Goal: Information Seeking & Learning: Learn about a topic

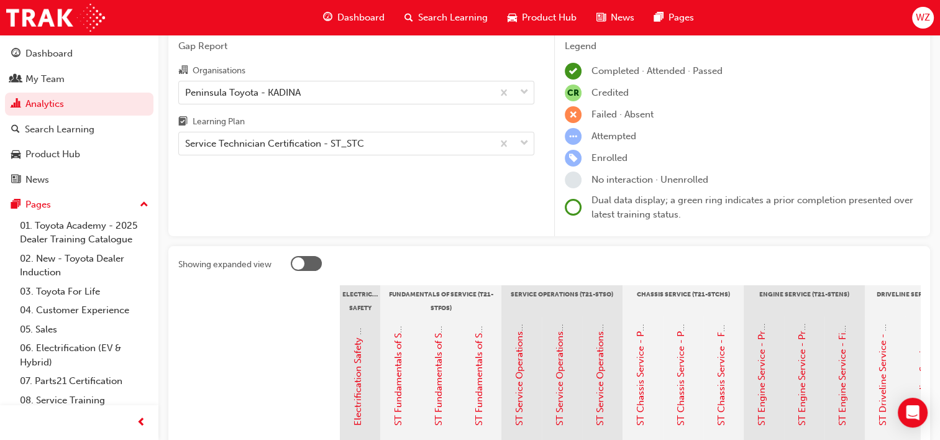
scroll to position [313, 0]
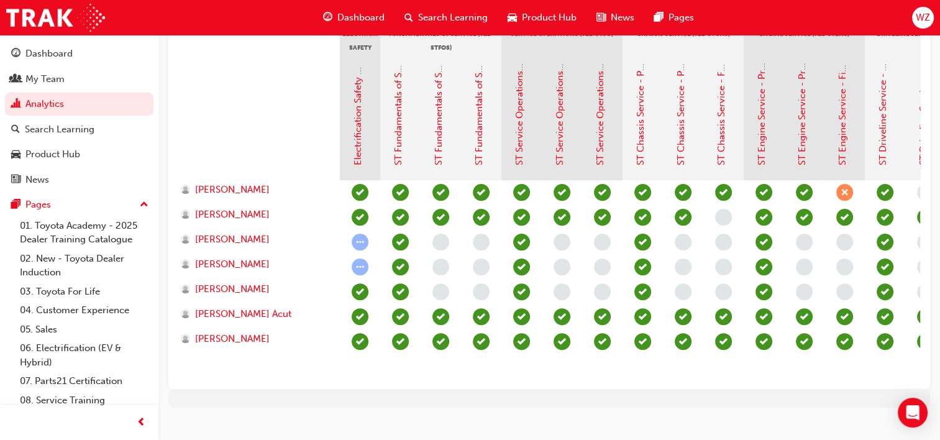
drag, startPoint x: 610, startPoint y: 378, endPoint x: 658, endPoint y: 378, distance: 47.9
click at [658, 378] on div at bounding box center [683, 279] width 687 height 199
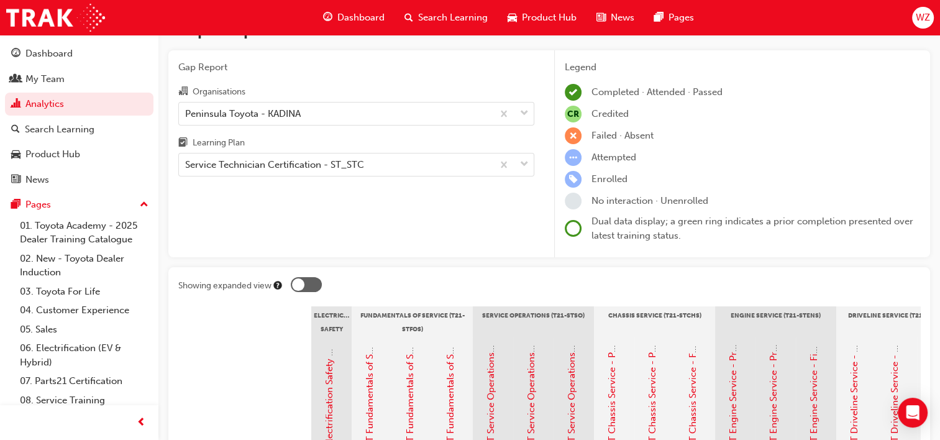
scroll to position [0, 0]
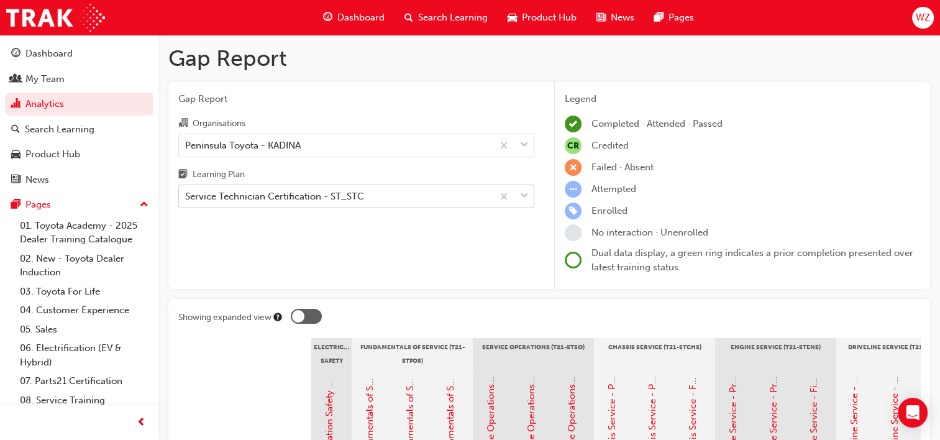
click at [271, 201] on div "Service Technician Certification - ST_STC" at bounding box center [274, 197] width 179 height 14
click at [186, 201] on input "Learning Plan Service Technician Certification - ST_STC" at bounding box center [185, 196] width 1 height 11
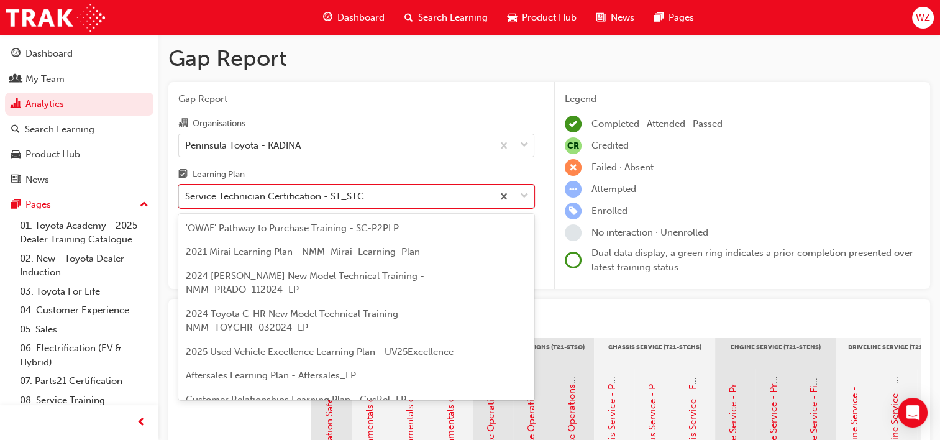
scroll to position [365, 0]
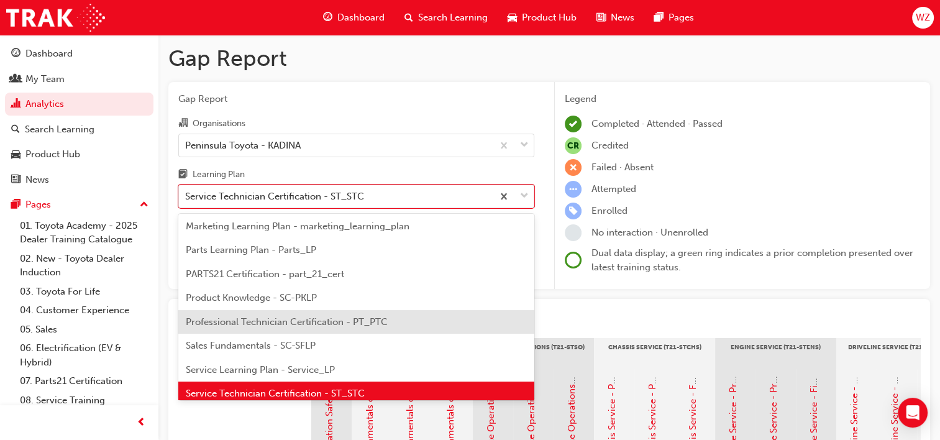
click at [301, 316] on span "Professional Technician Certification - PT_PTC" at bounding box center [287, 321] width 202 height 11
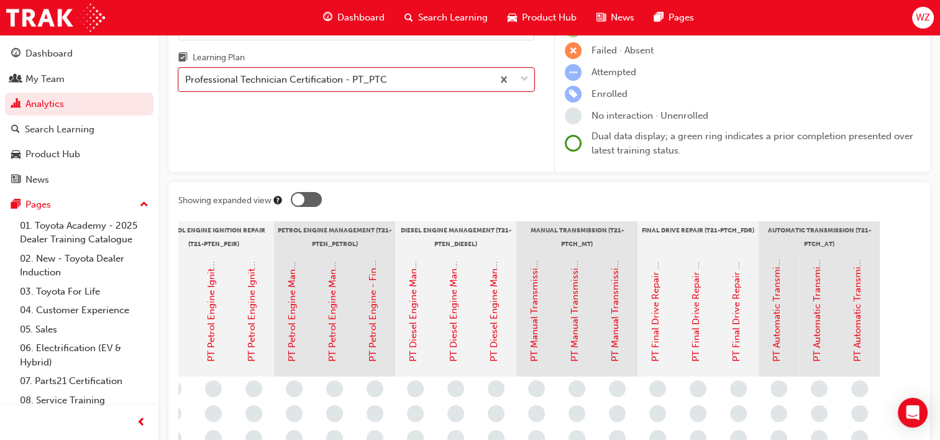
scroll to position [2, 0]
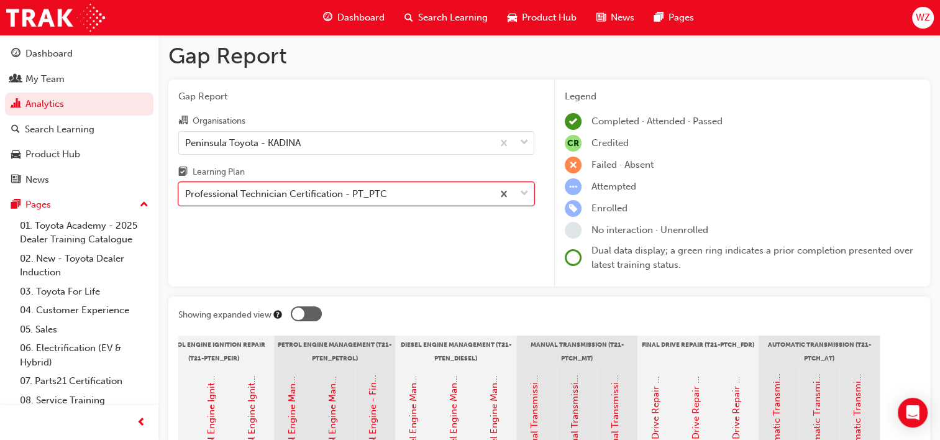
click at [309, 196] on div "Professional Technician Certification - PT_PTC" at bounding box center [286, 194] width 202 height 14
click at [186, 196] on input "Learning Plan option Professional Technician Certification - PT_PTC, selected. …" at bounding box center [185, 193] width 1 height 11
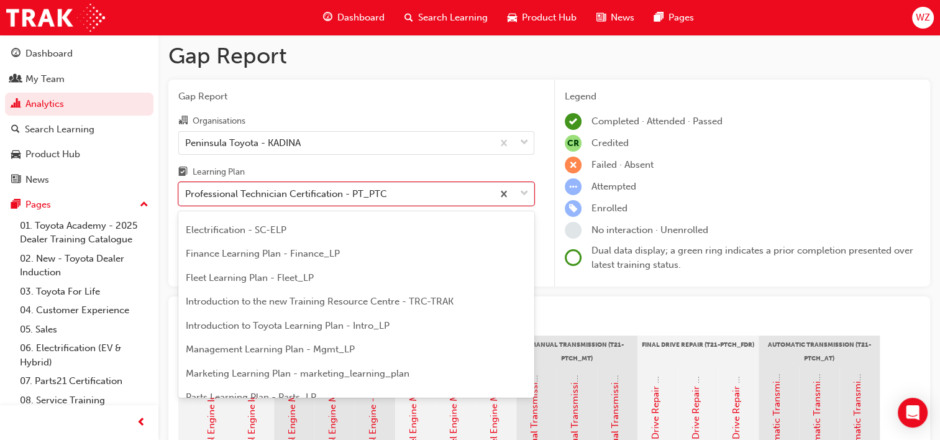
scroll to position [169, 0]
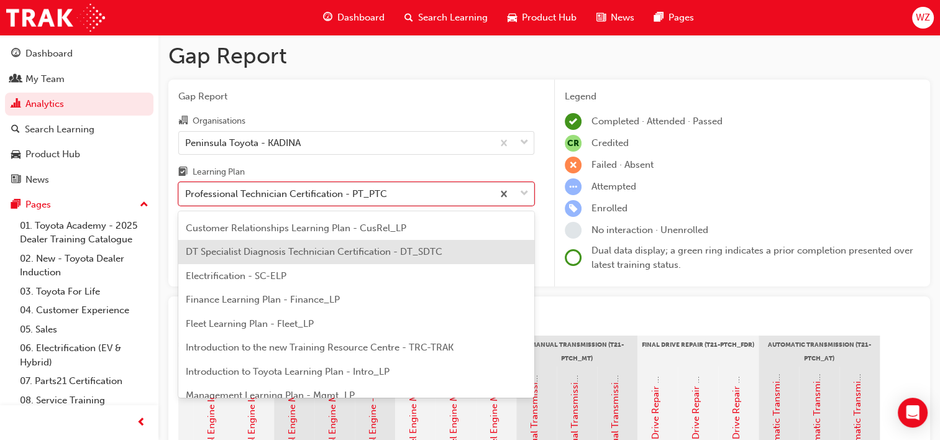
click at [328, 244] on div "DT Specialist Diagnosis Technician Certification - DT_SDTC" at bounding box center [356, 252] width 356 height 24
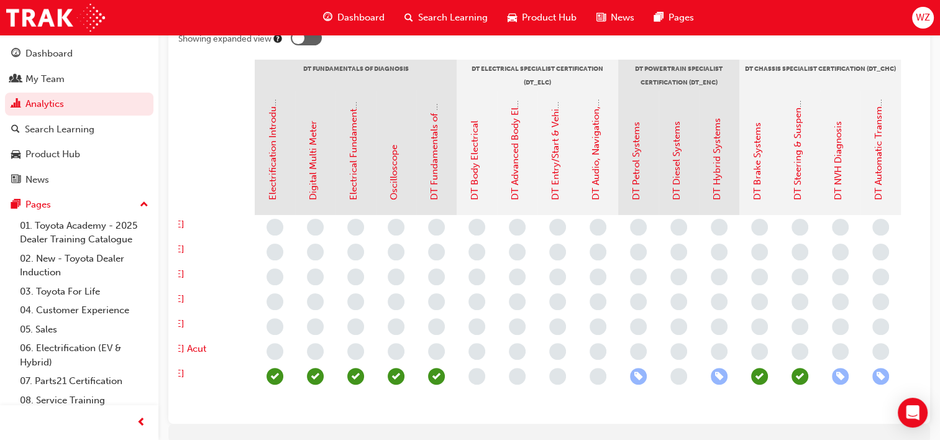
scroll to position [0, 106]
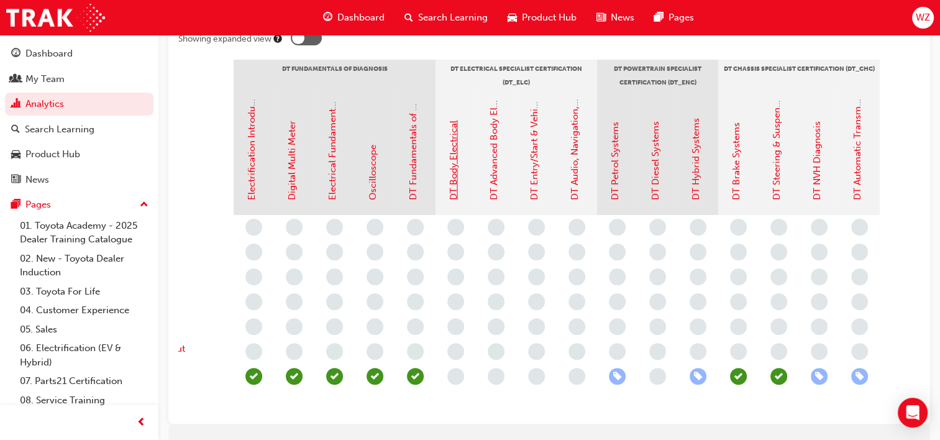
click at [457, 159] on link "DT Body Electrical" at bounding box center [453, 161] width 11 height 80
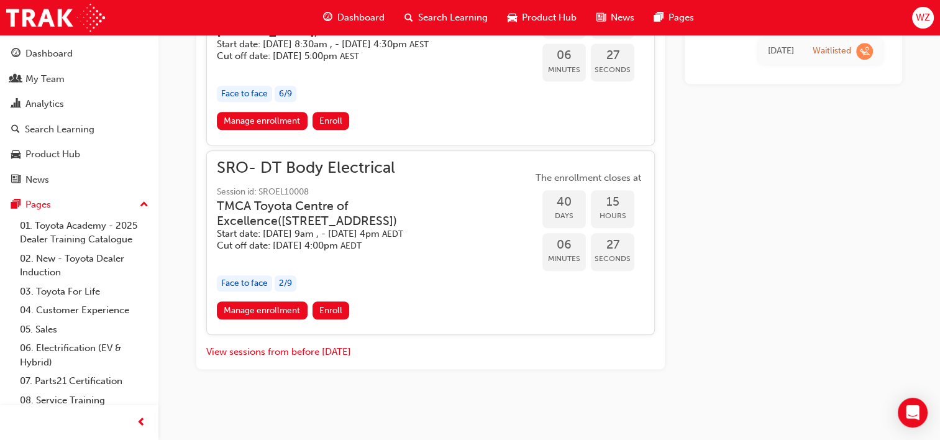
scroll to position [980, 0]
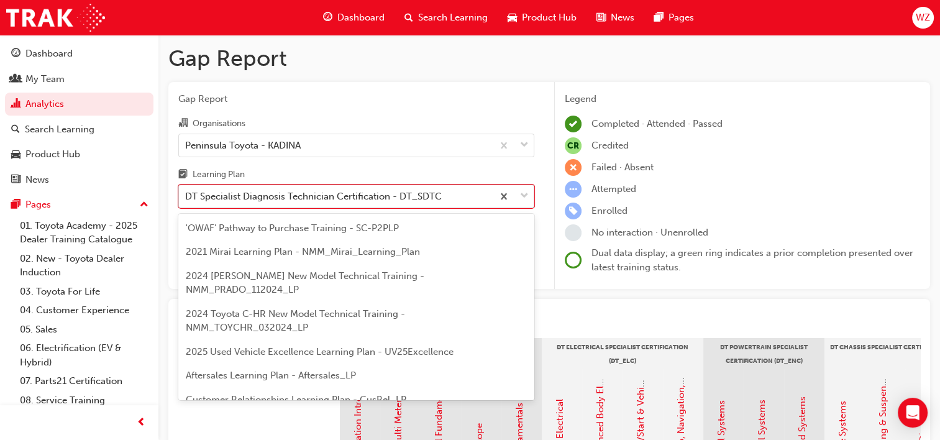
click at [283, 196] on div "DT Specialist Diagnosis Technician Certification - DT_SDTC" at bounding box center [313, 197] width 257 height 14
click at [186, 196] on input "Learning Plan option DT Specialist Diagnosis Technician Certification - DT_SDTC…" at bounding box center [185, 196] width 1 height 11
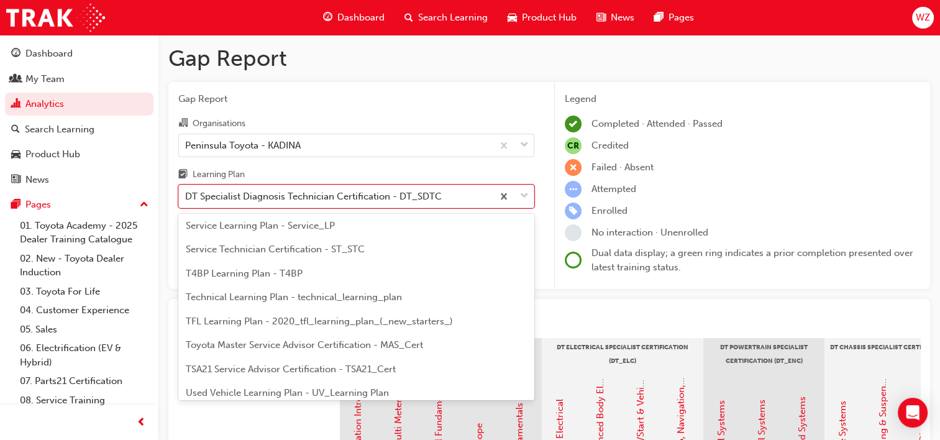
scroll to position [488, 0]
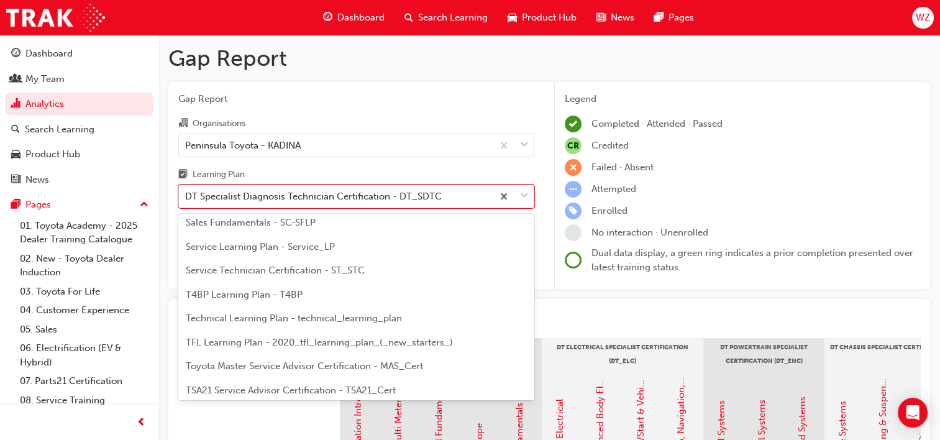
click at [251, 265] on span "Service Technician Certification - ST_STC" at bounding box center [275, 270] width 179 height 11
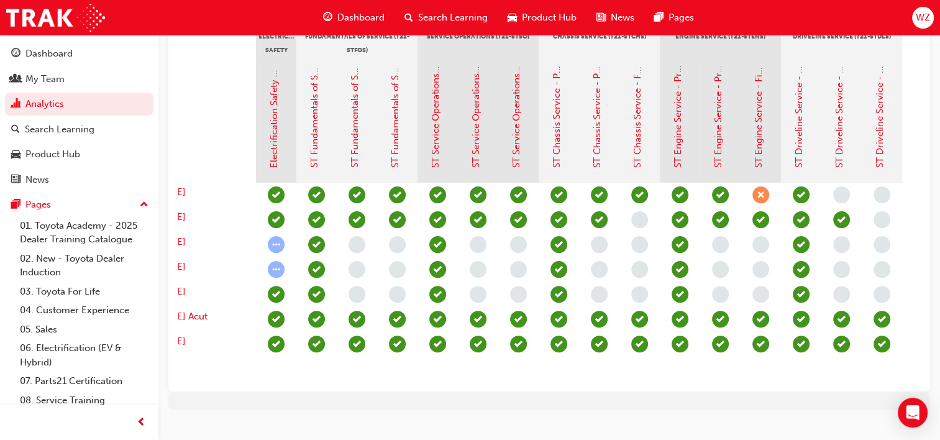
scroll to position [0, 106]
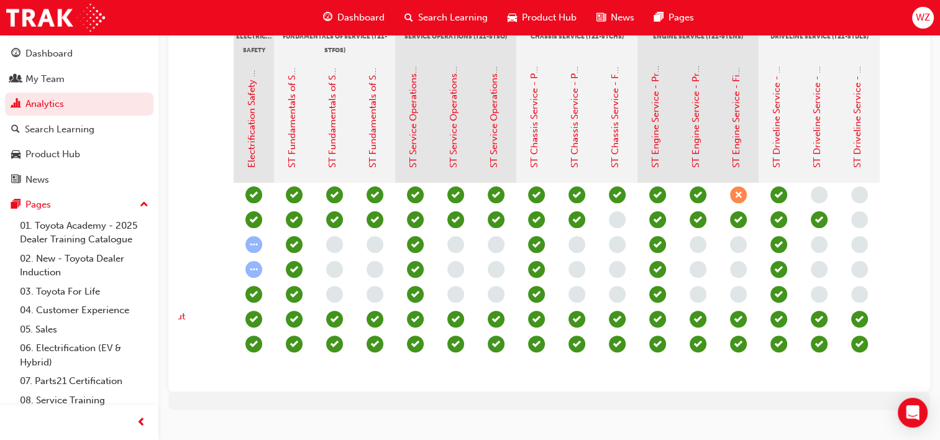
click at [741, 201] on span "learningRecordVerb_FAIL-icon" at bounding box center [738, 194] width 17 height 17
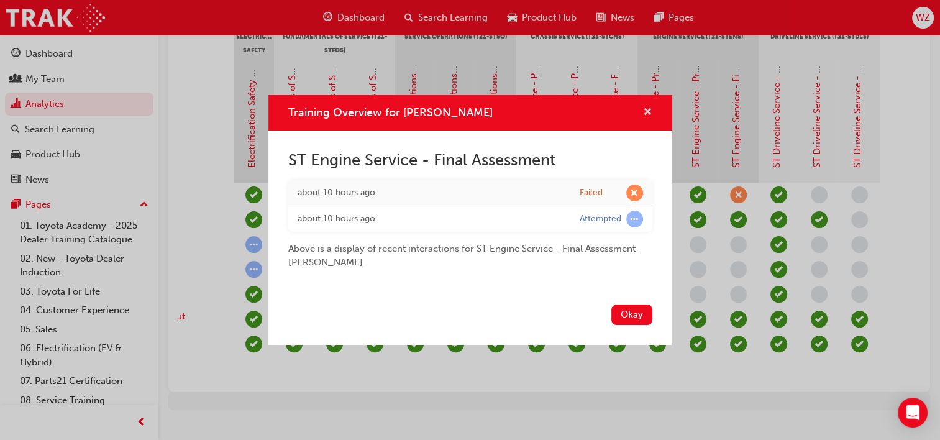
click at [651, 109] on span "cross-icon" at bounding box center [647, 113] width 9 height 11
